Goal: Task Accomplishment & Management: Use online tool/utility

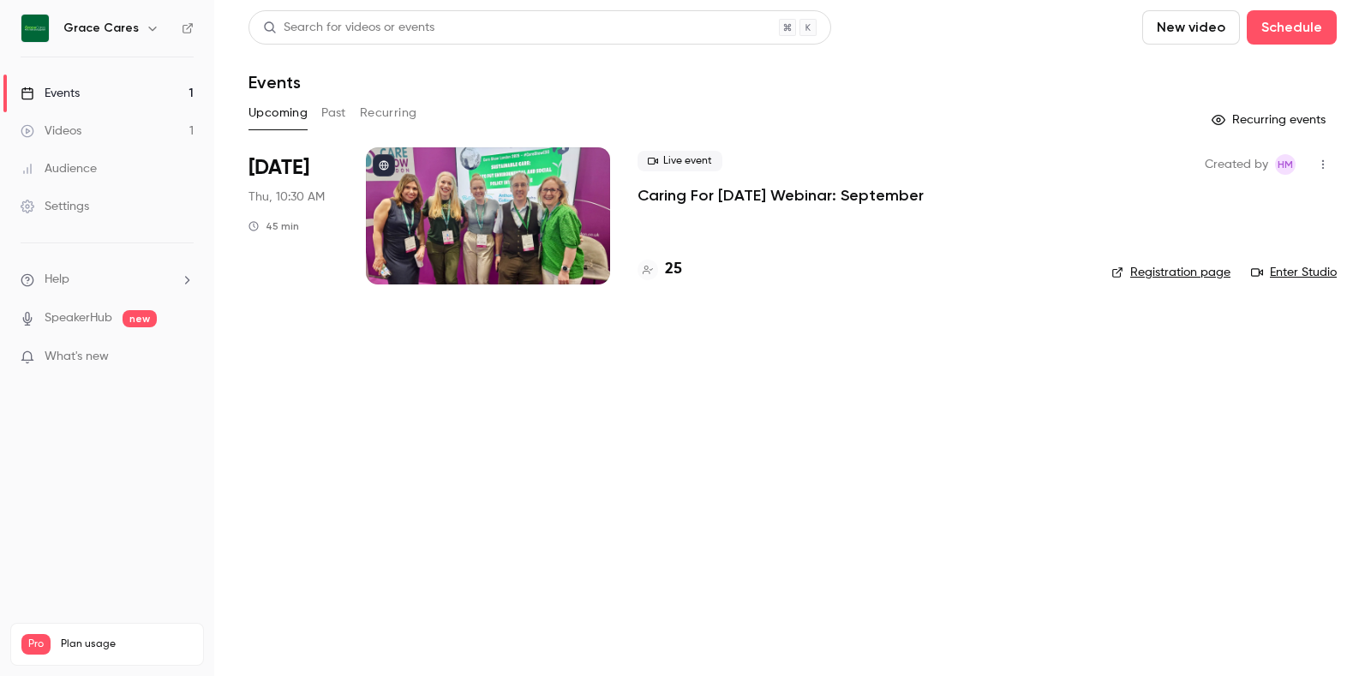
click at [682, 272] on div "25" at bounding box center [860, 269] width 446 height 23
click at [672, 272] on h4 "25" at bounding box center [673, 269] width 17 height 23
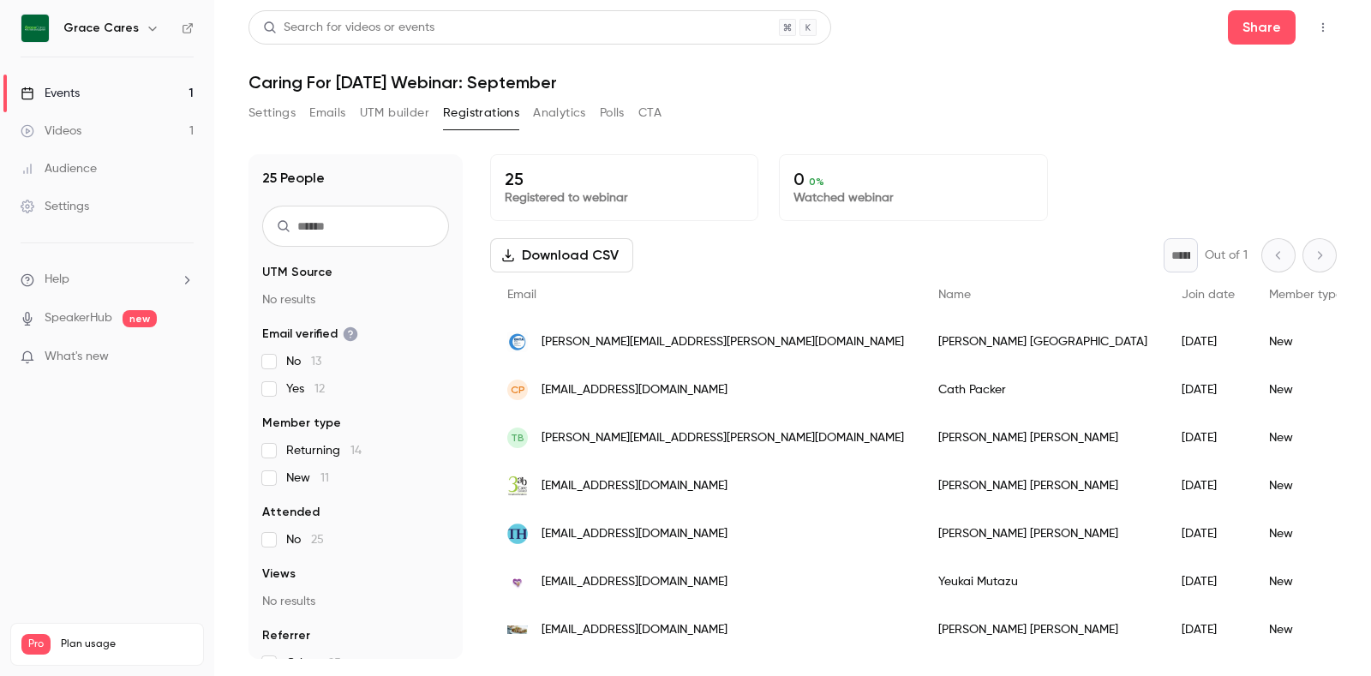
click at [51, 95] on div "Events" at bounding box center [50, 93] width 59 height 17
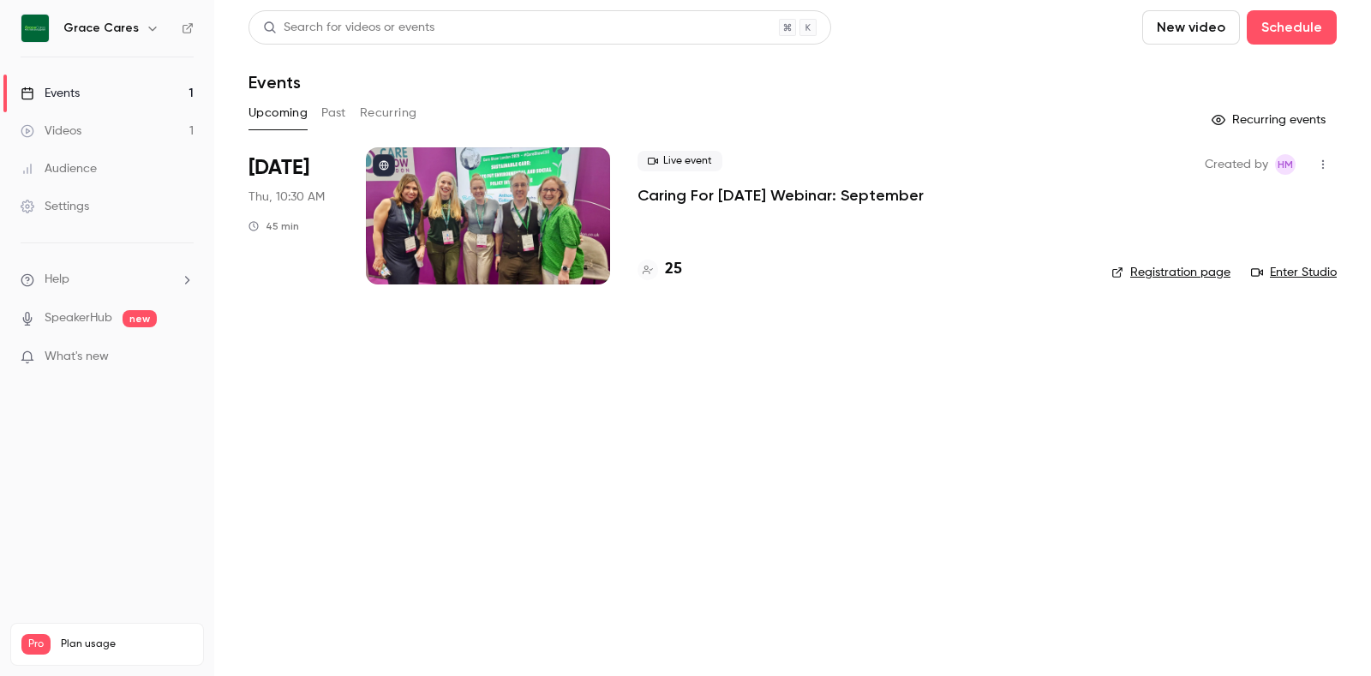
click at [1149, 271] on link "Registration page" at bounding box center [1170, 272] width 119 height 17
